Goal: Use online tool/utility

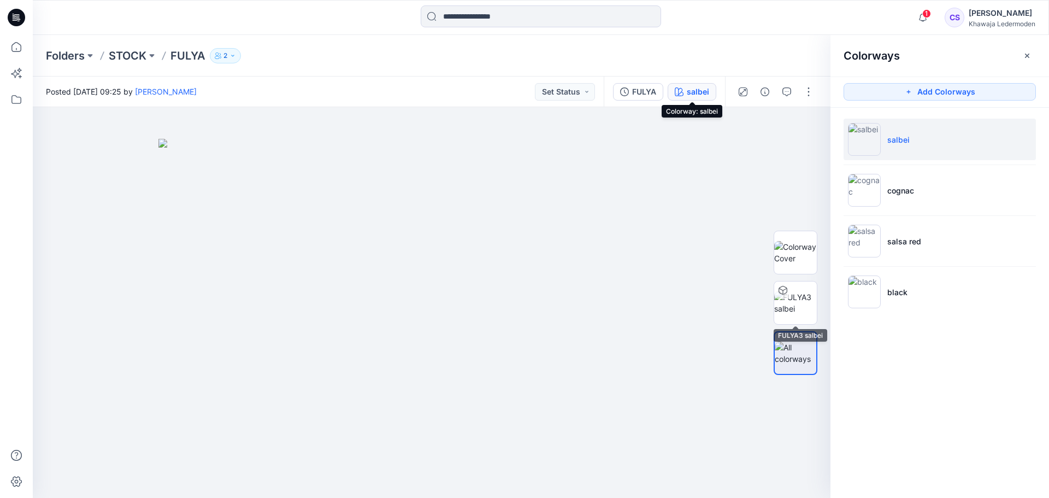
click at [785, 296] on div at bounding box center [782, 289] width 17 height 17
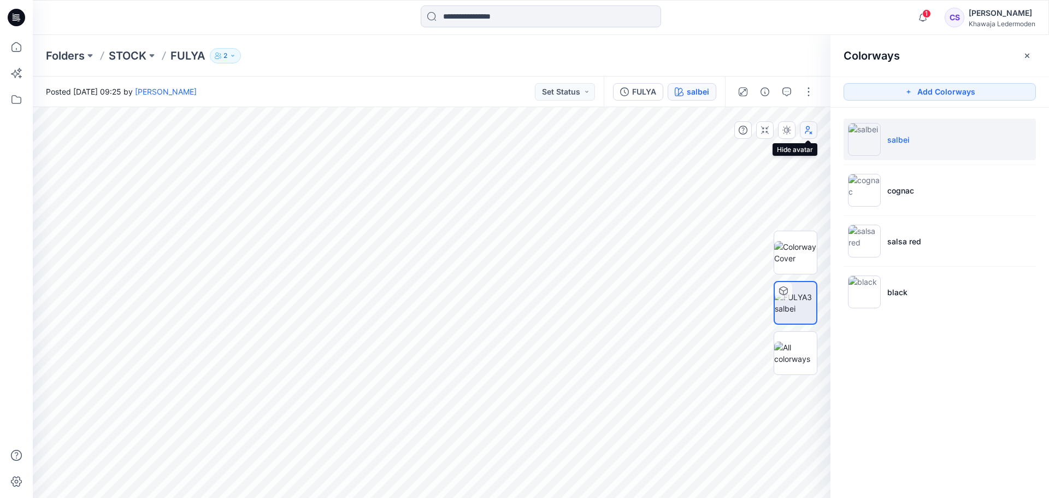
click at [808, 127] on icon "button" at bounding box center [808, 130] width 9 height 9
click at [788, 134] on button "button" at bounding box center [786, 129] width 17 height 17
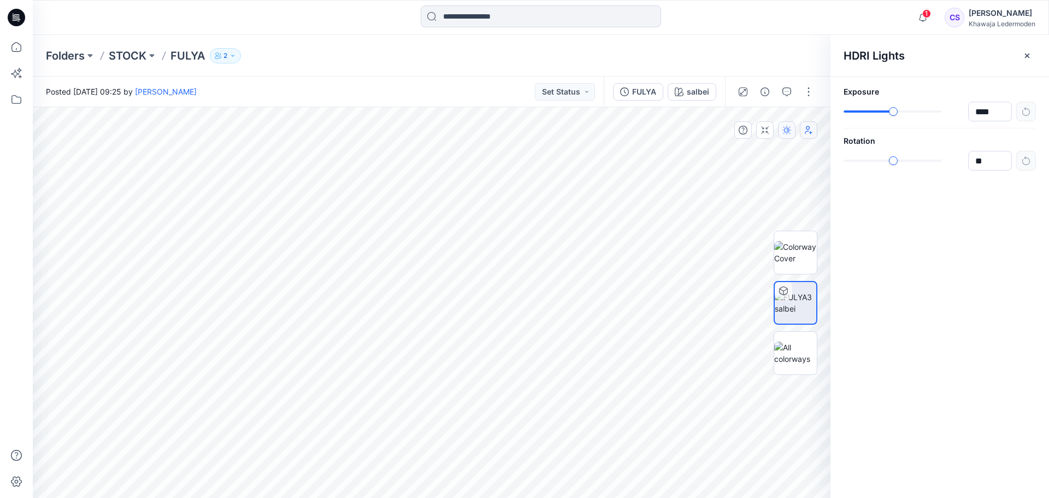
click at [788, 134] on button "button" at bounding box center [786, 129] width 17 height 17
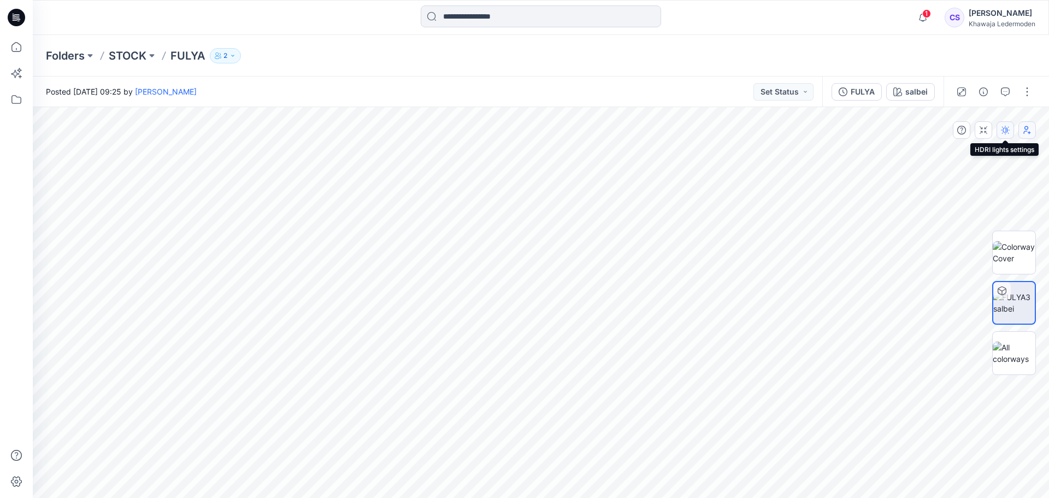
click at [1001, 136] on button "button" at bounding box center [1005, 129] width 17 height 17
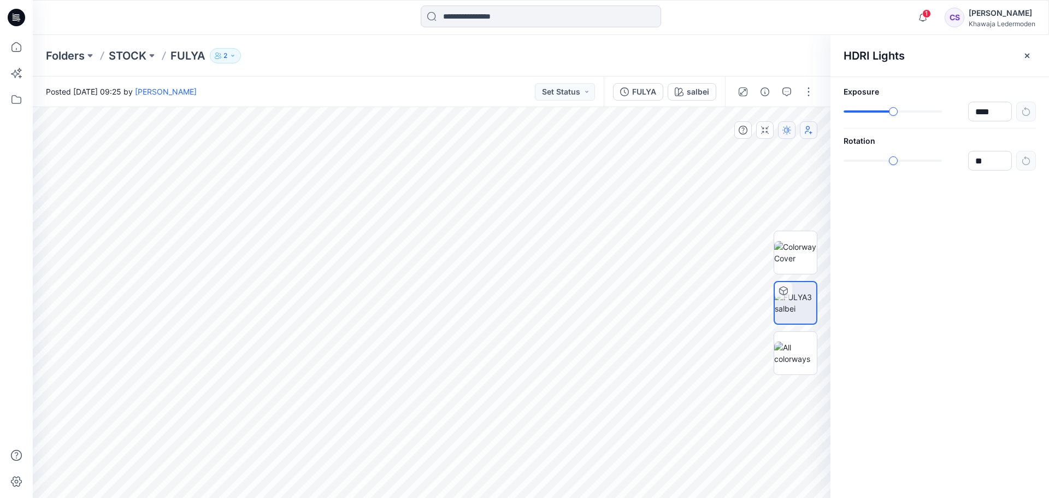
click at [1001, 136] on p "Rotation" at bounding box center [940, 140] width 192 height 11
click at [1026, 58] on icon "button" at bounding box center [1027, 55] width 9 height 9
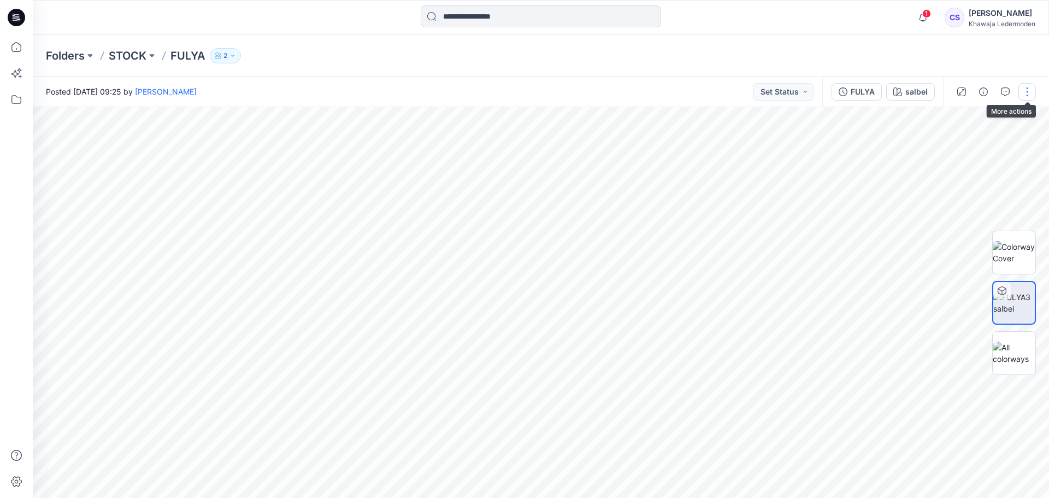
click at [1020, 93] on button "button" at bounding box center [1026, 91] width 17 height 17
click at [0, 0] on icon "button" at bounding box center [0, 0] width 0 height 0
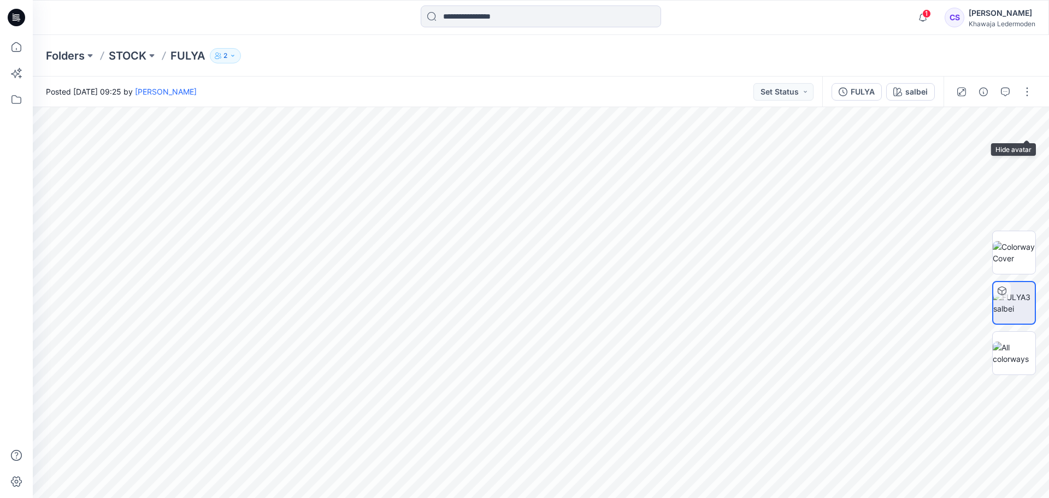
click at [0, 0] on button "button" at bounding box center [0, 0] width 0 height 0
click at [994, 362] on img at bounding box center [1014, 352] width 43 height 23
